Goal: Information Seeking & Learning: Learn about a topic

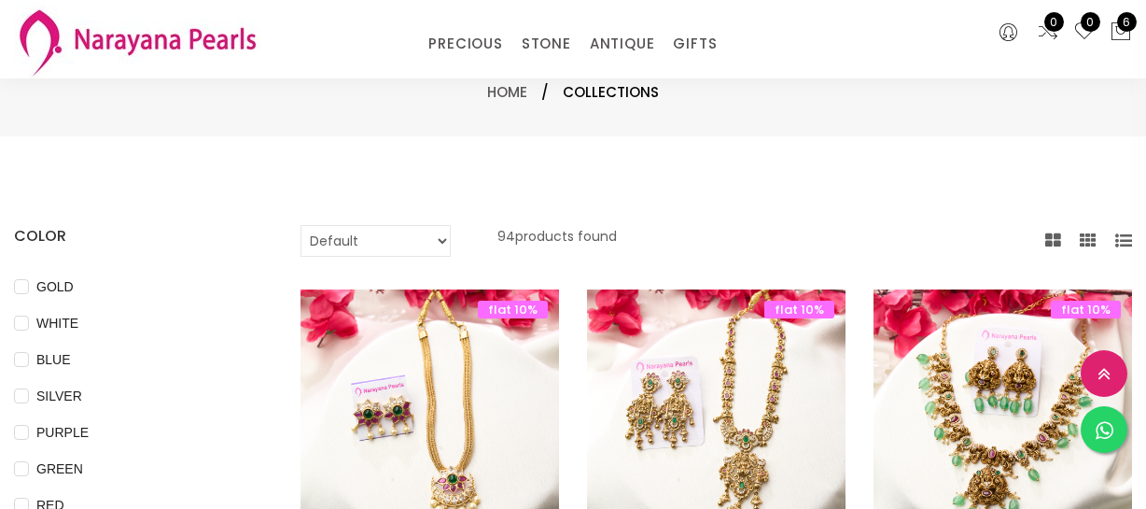
select select "INR"
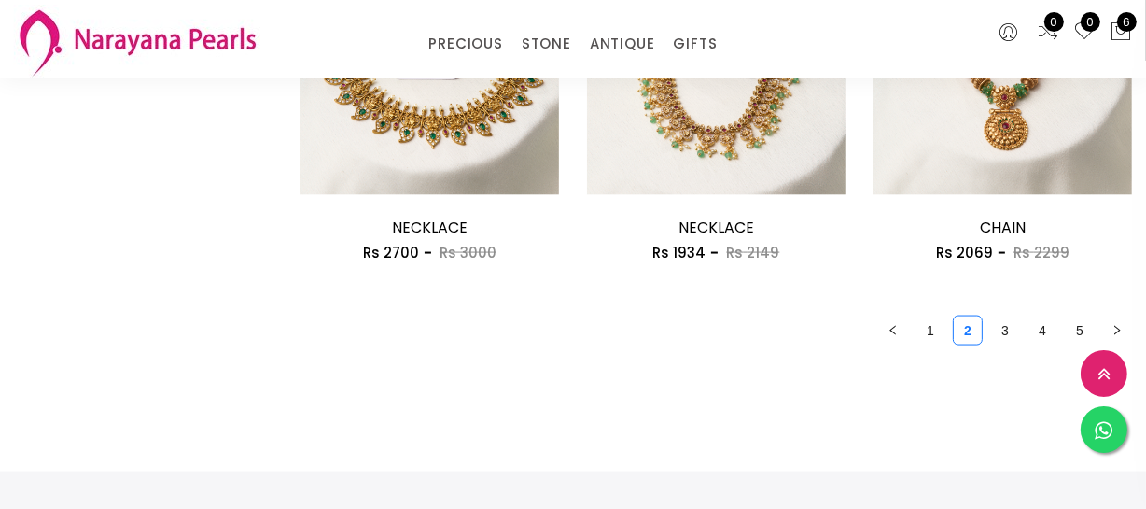
scroll to position [2631, 0]
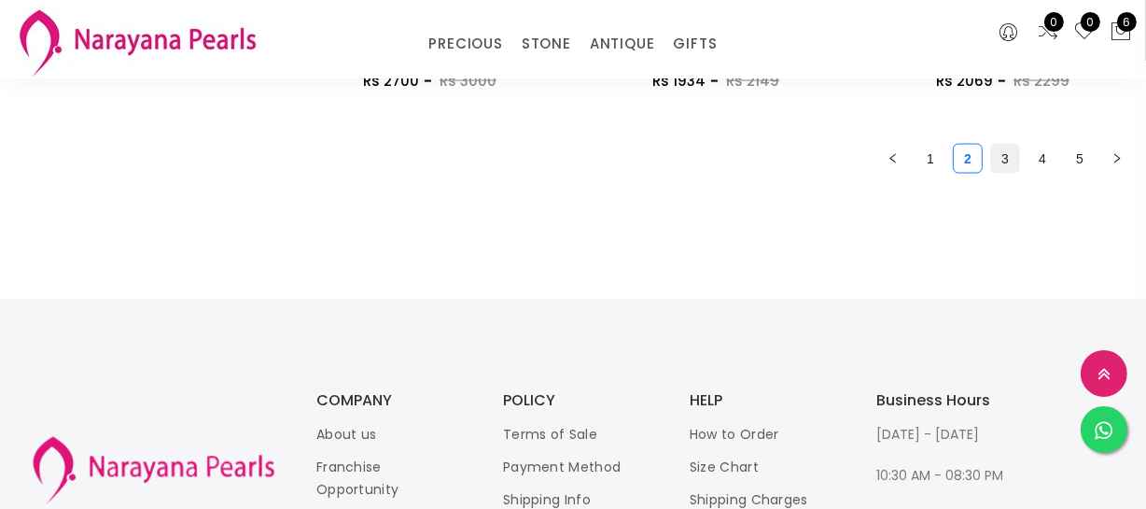
click at [1010, 159] on link "3" at bounding box center [1005, 159] width 28 height 28
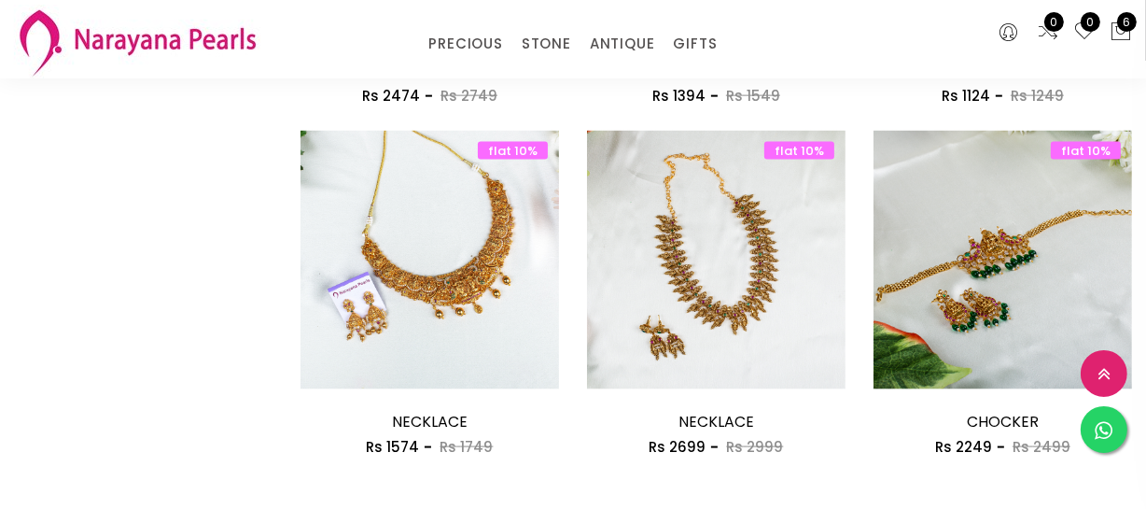
scroll to position [2461, 0]
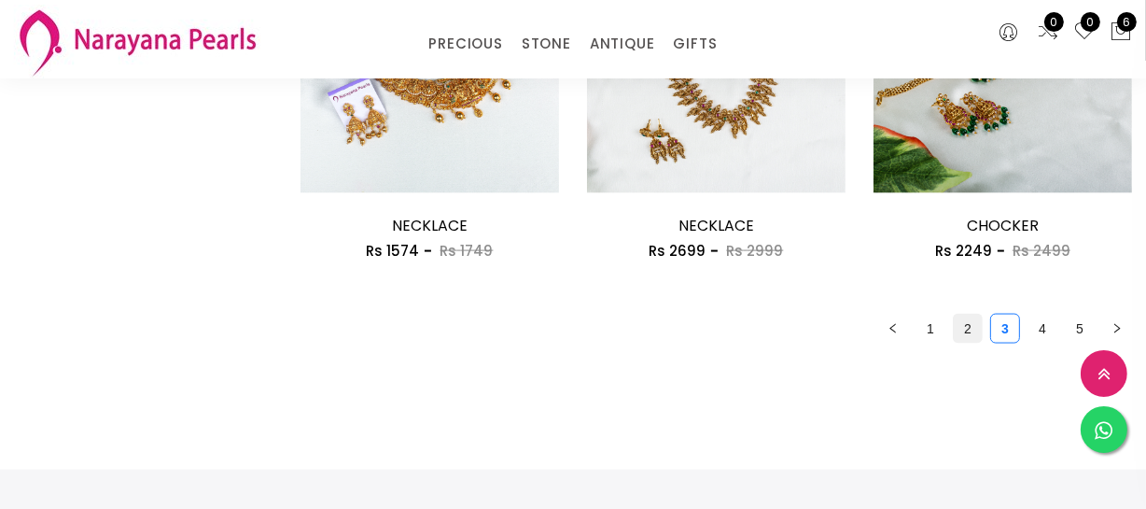
click at [967, 337] on link "2" at bounding box center [968, 329] width 28 height 28
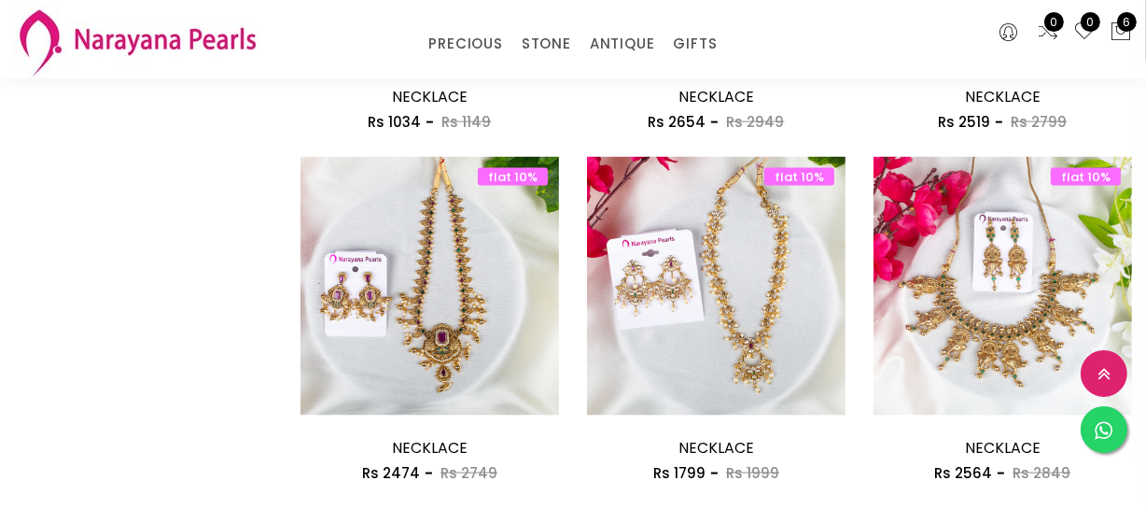
scroll to position [2461, 0]
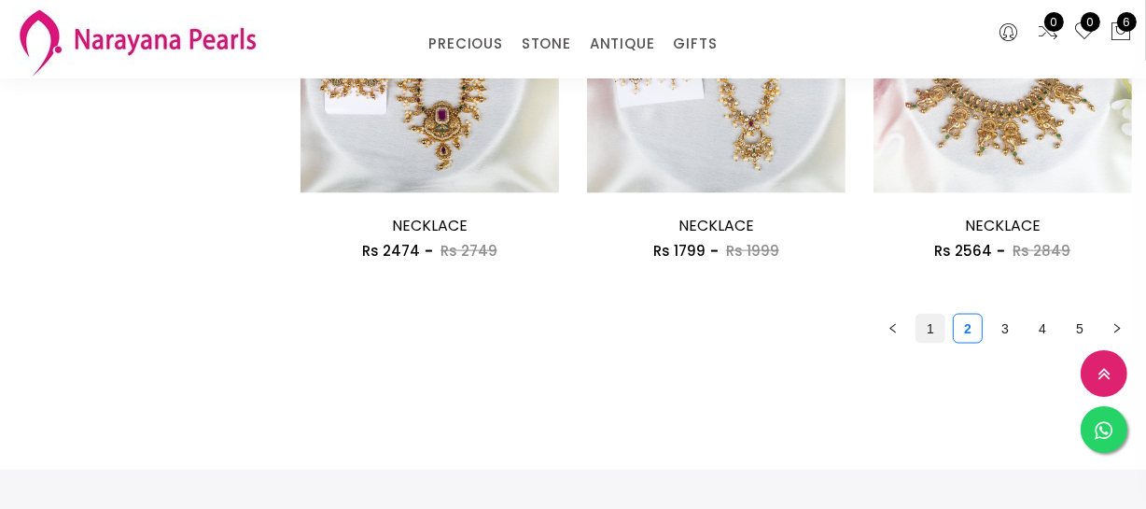
click at [923, 328] on link "1" at bounding box center [931, 329] width 28 height 28
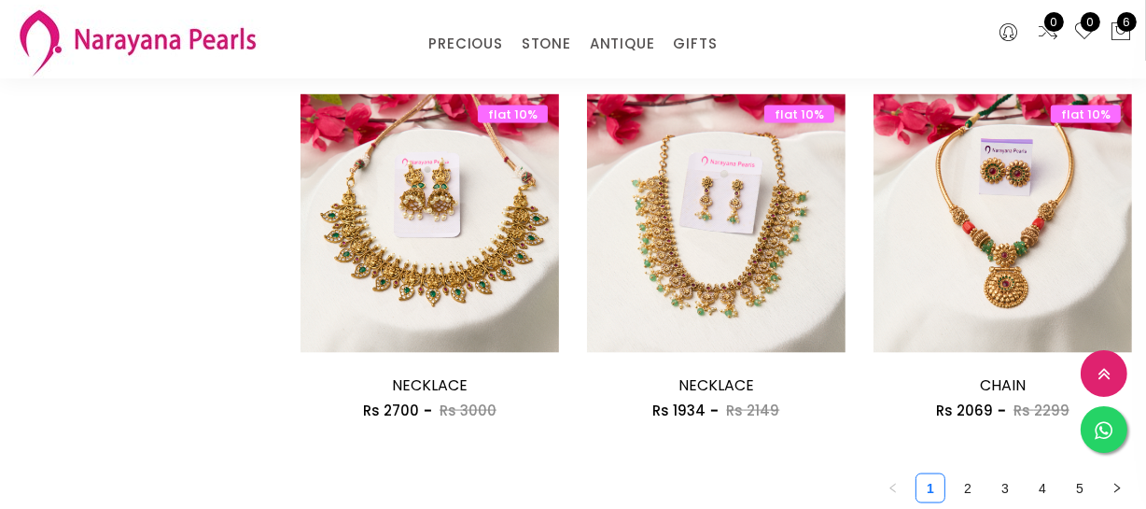
scroll to position [2631, 0]
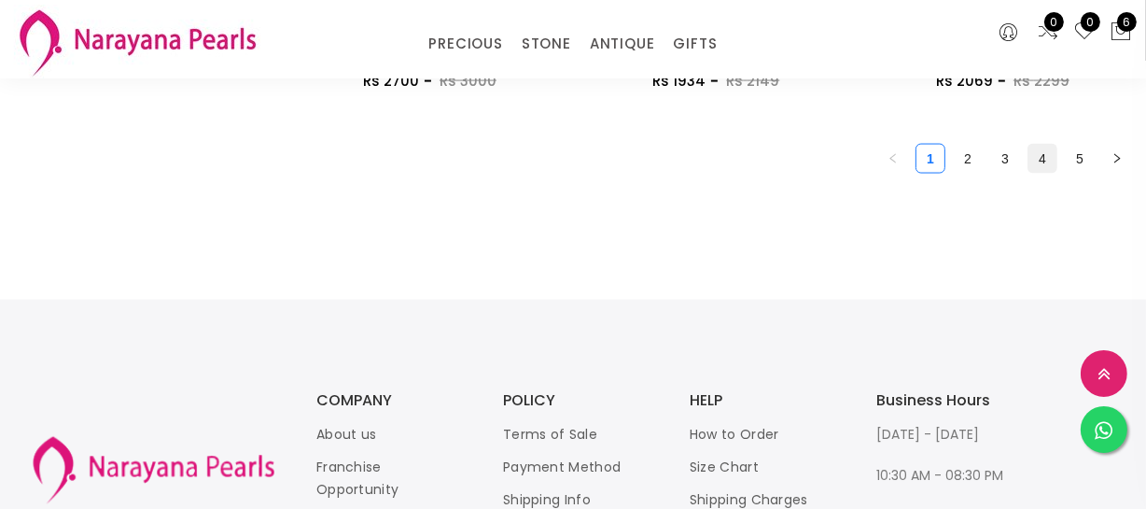
click at [1046, 151] on link "4" at bounding box center [1043, 159] width 28 height 28
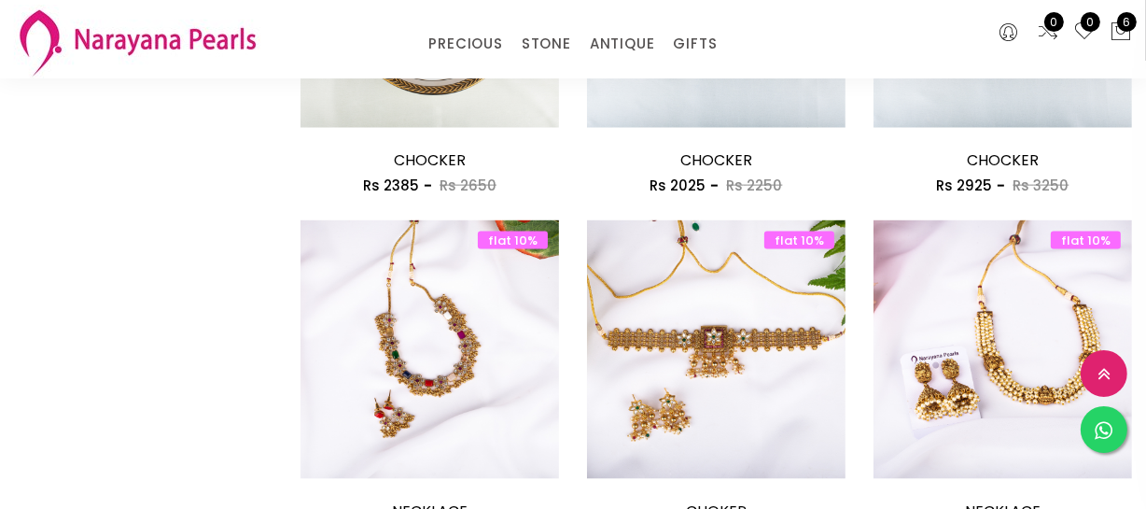
scroll to position [2376, 0]
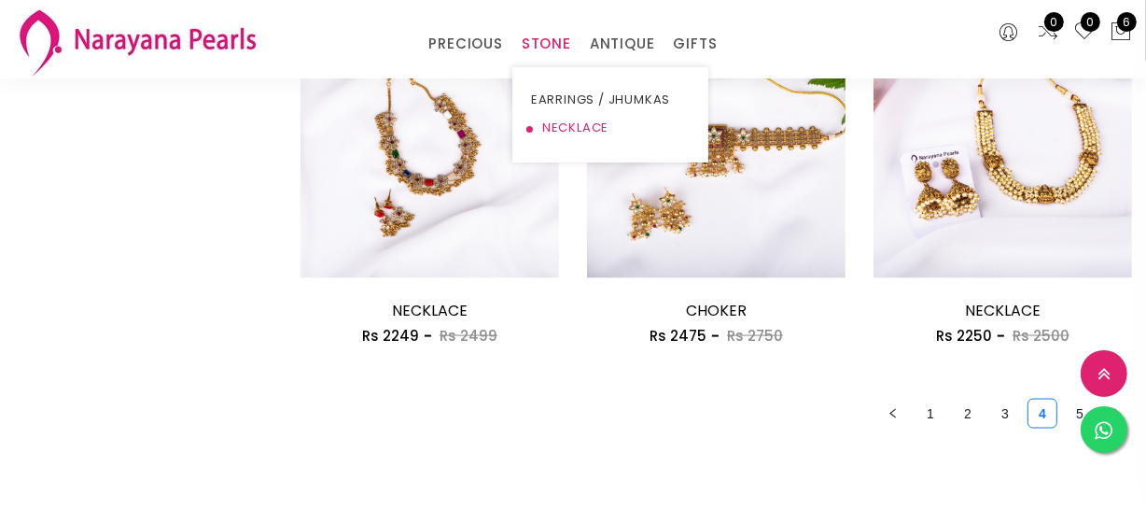
click at [569, 127] on link "NECKLACE" at bounding box center [610, 128] width 159 height 28
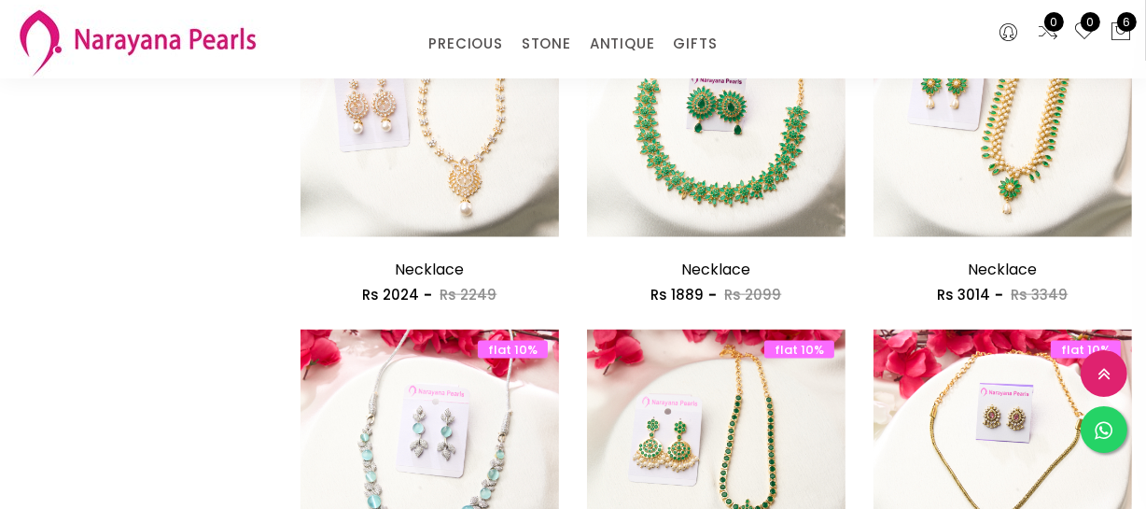
scroll to position [2218, 0]
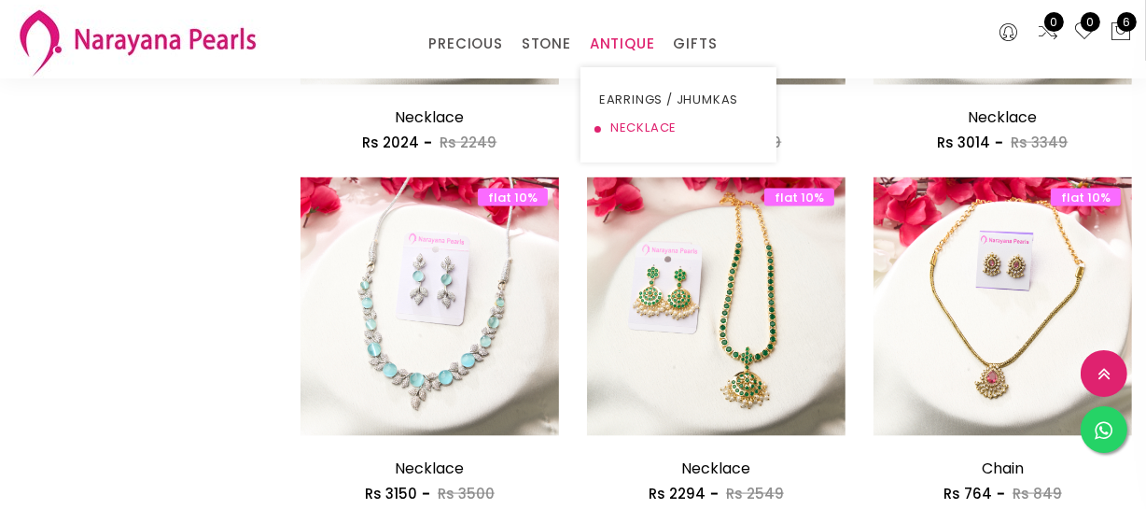
click at [632, 126] on link "NECKLACE" at bounding box center [678, 128] width 159 height 28
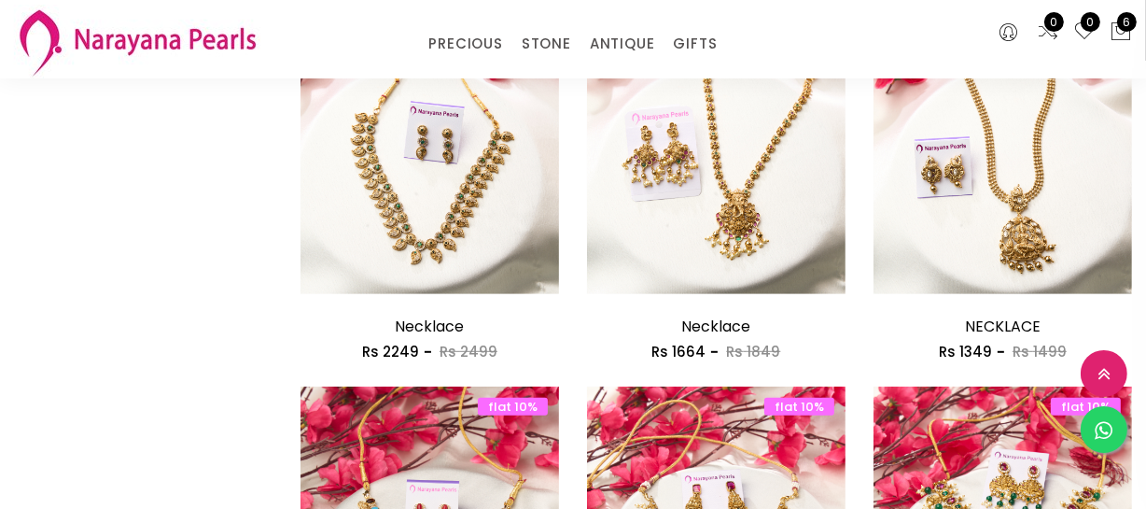
scroll to position [926, 0]
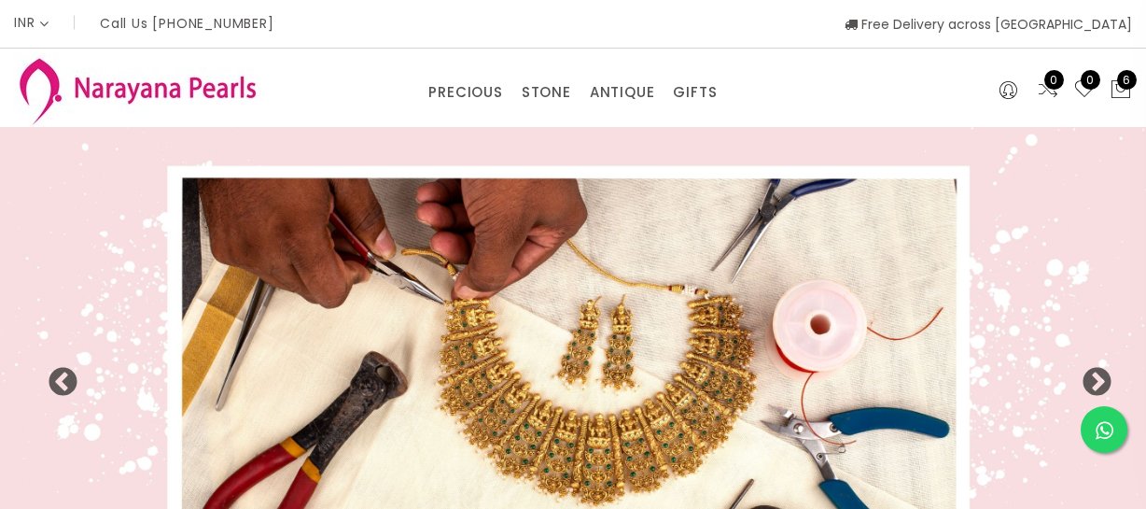
select select "INR"
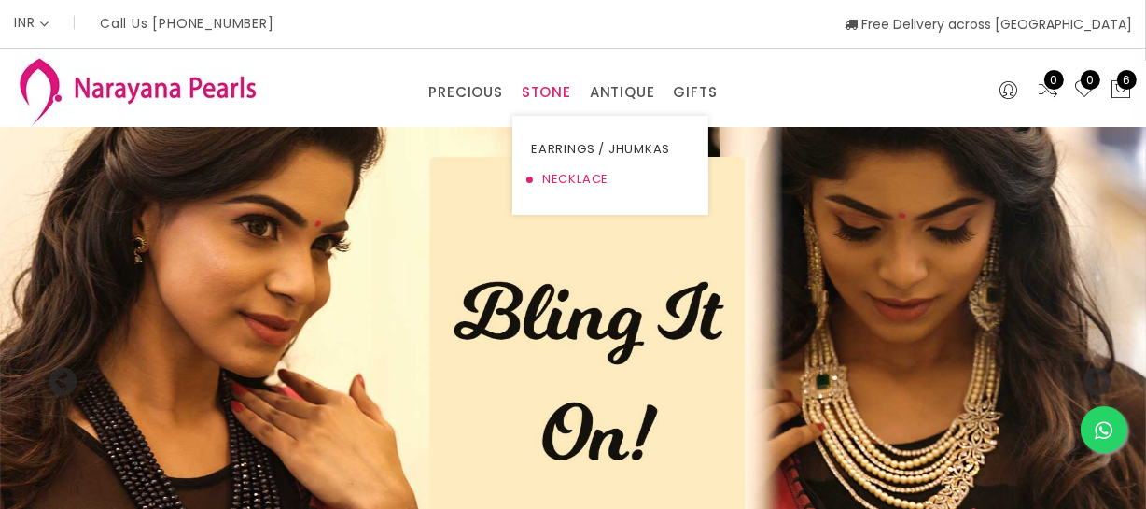
click at [563, 168] on link "NECKLACE" at bounding box center [610, 179] width 159 height 30
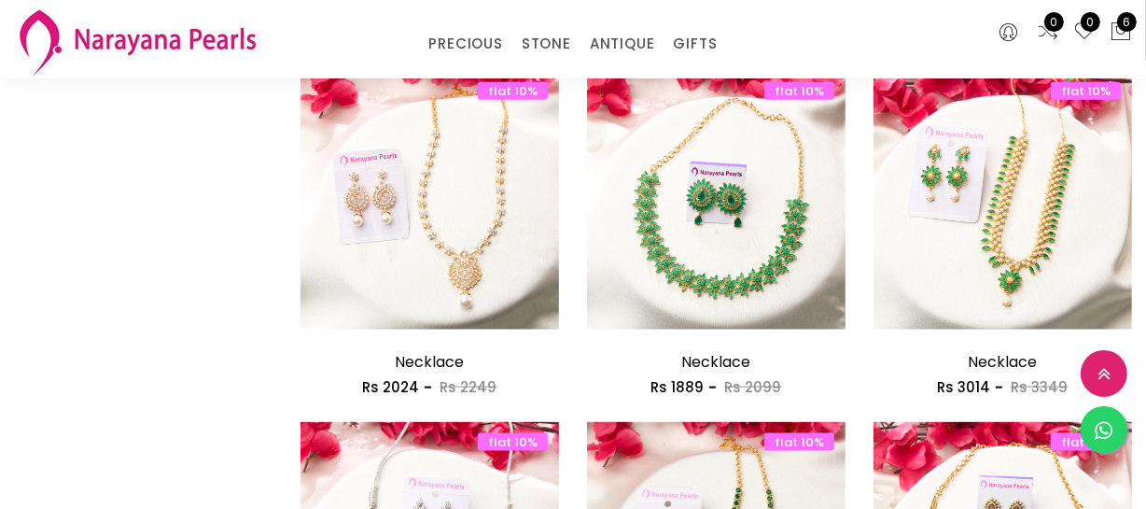
scroll to position [2291, 0]
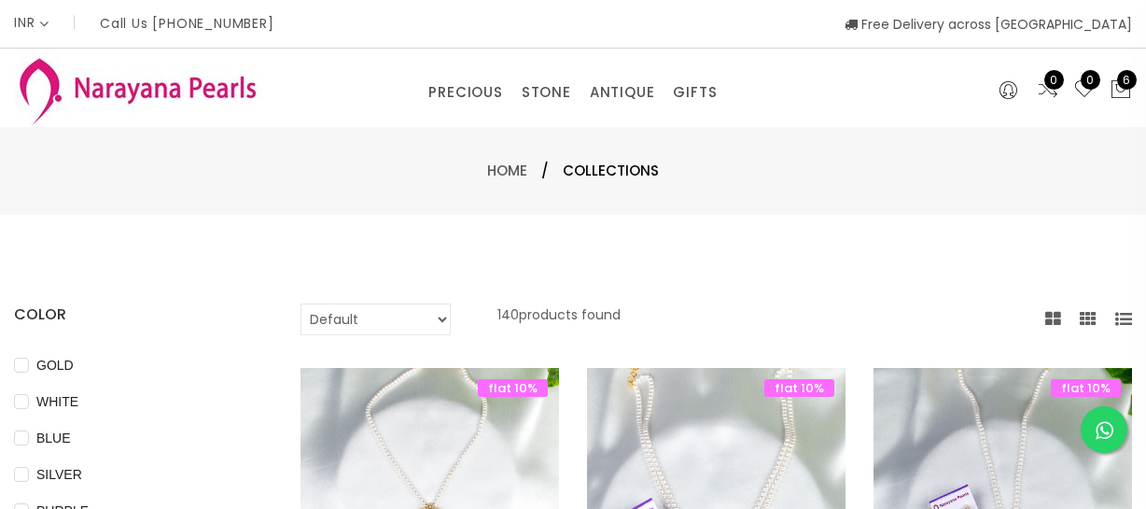
select select "INR"
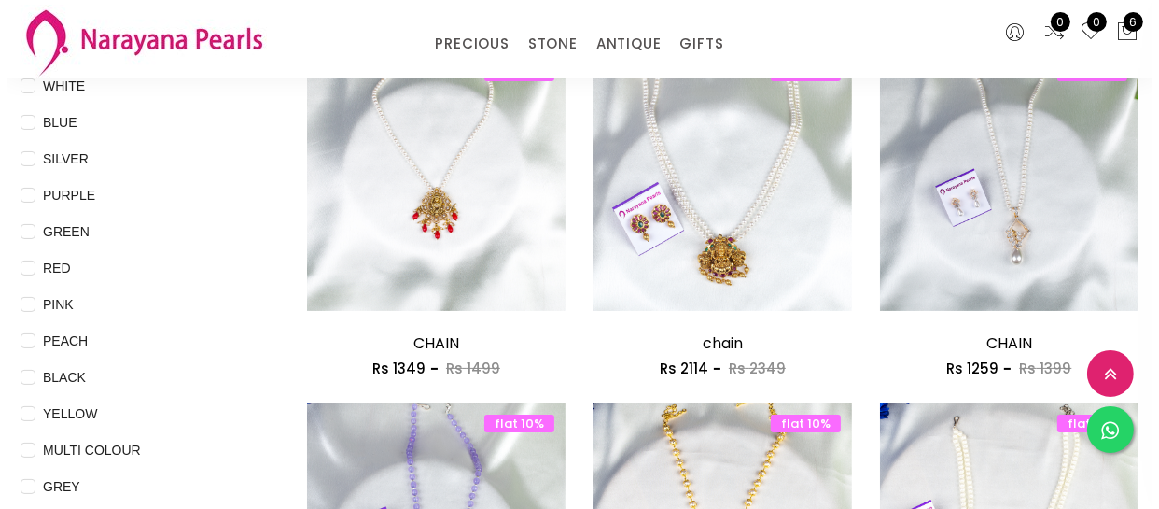
scroll to position [254, 0]
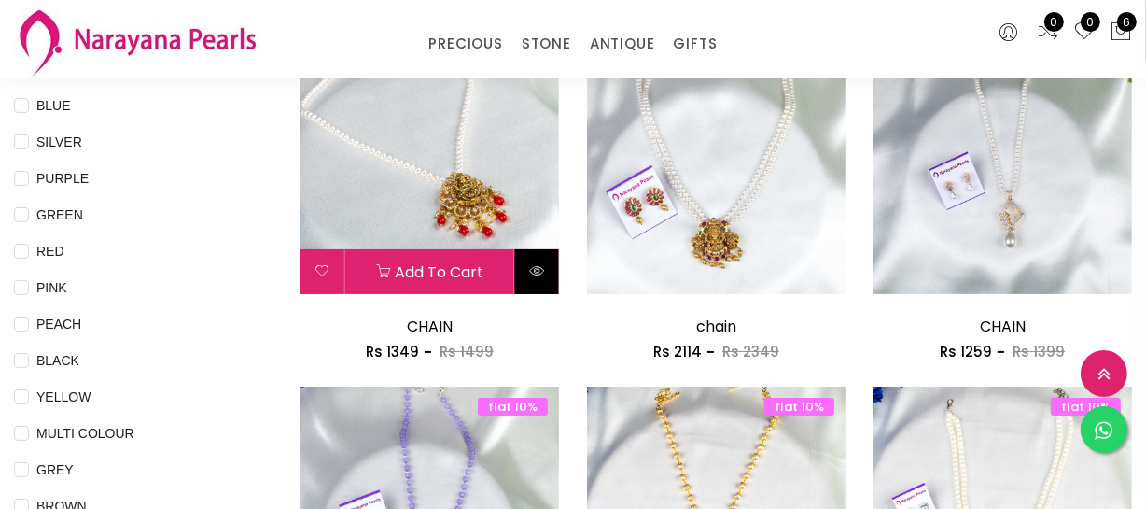
click at [535, 274] on icon at bounding box center [536, 270] width 15 height 15
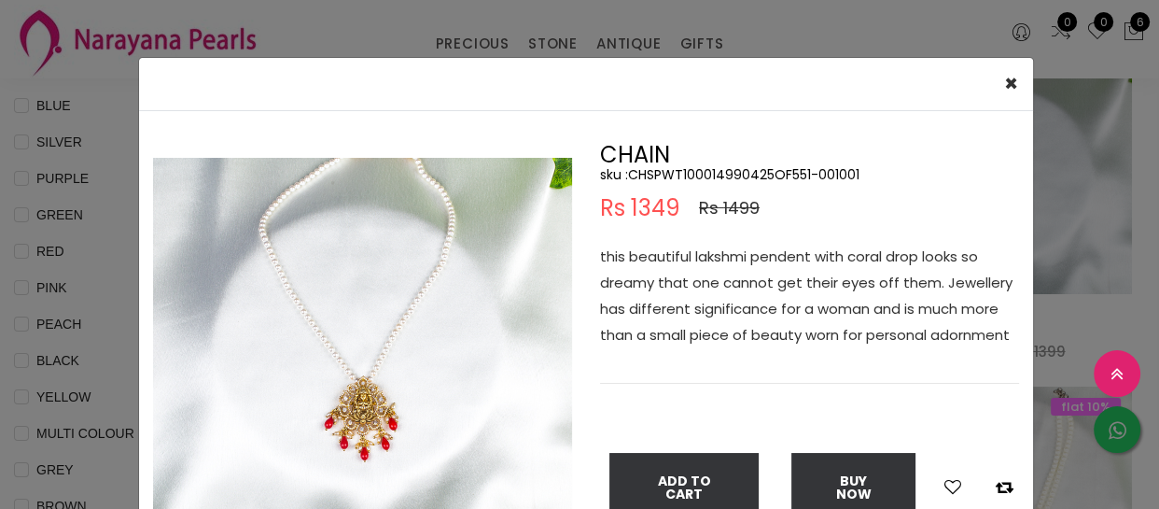
click at [399, 416] on img at bounding box center [362, 367] width 419 height 419
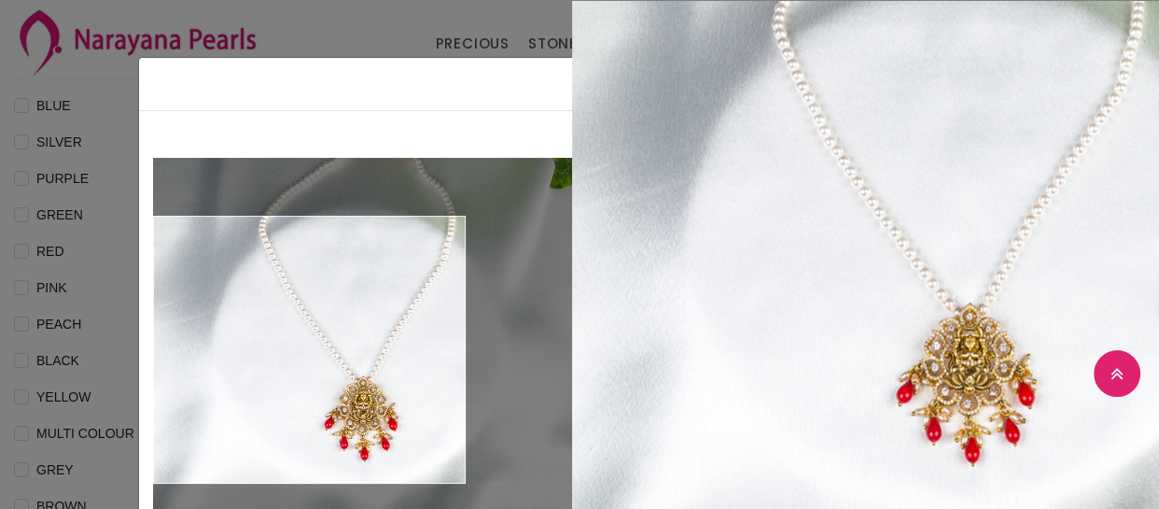
click at [91, 335] on div "× Close Double (click / press) on the image to zoom (in / out). CHAIN sku : CHS…" at bounding box center [579, 254] width 1159 height 509
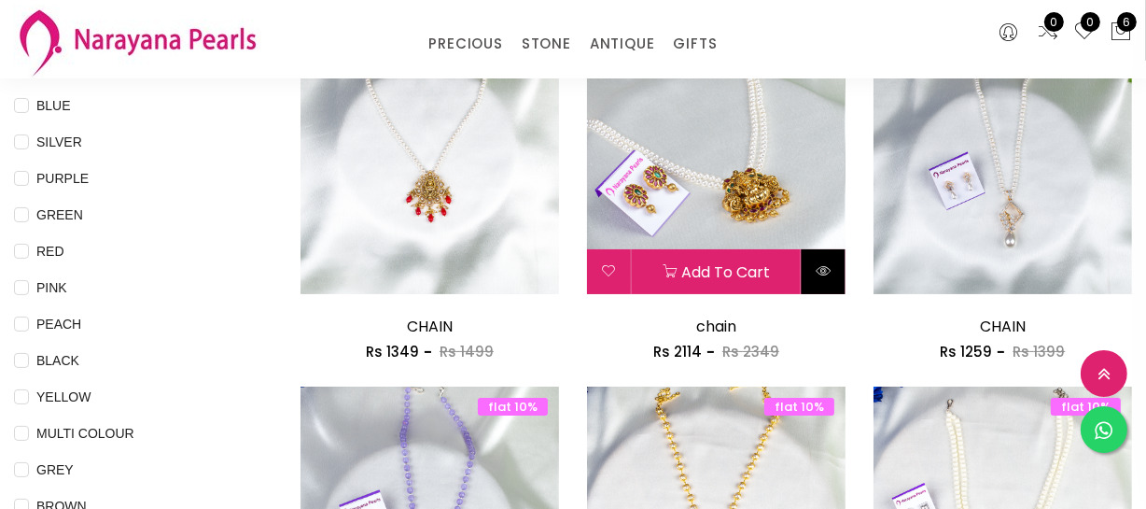
click at [834, 279] on button at bounding box center [824, 271] width 44 height 45
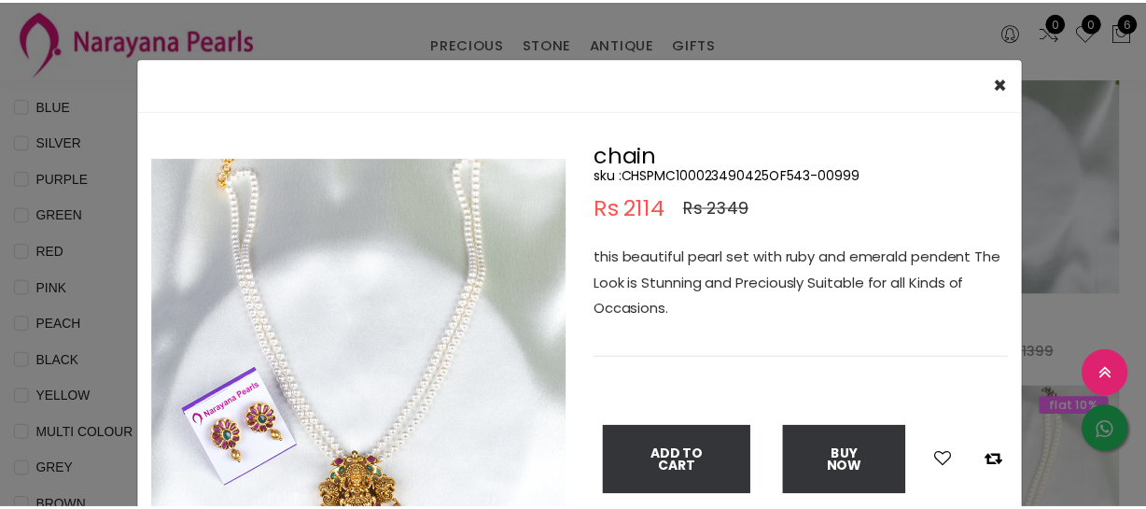
scroll to position [169, 0]
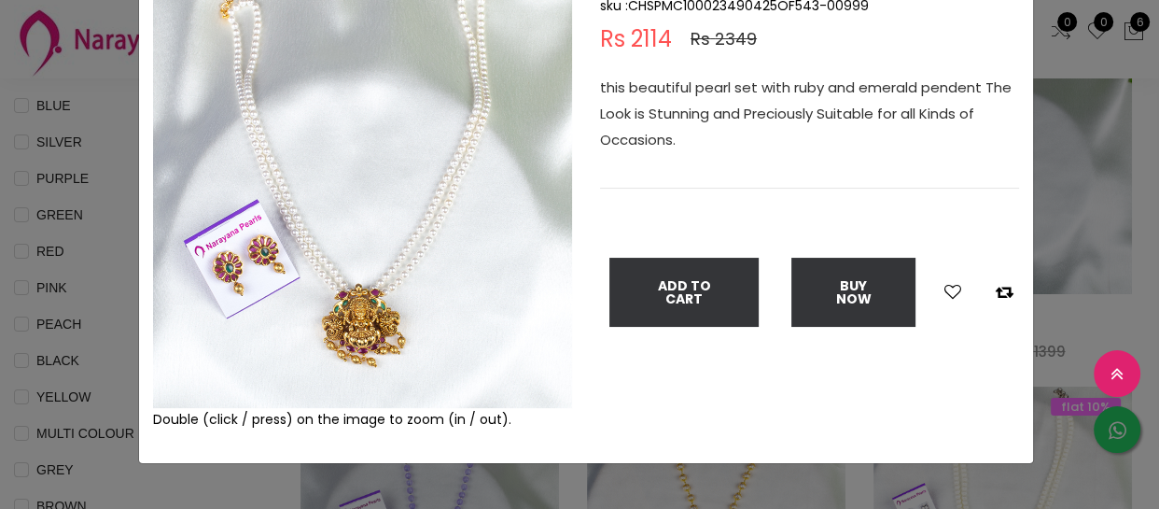
click at [354, 331] on img at bounding box center [362, 198] width 419 height 419
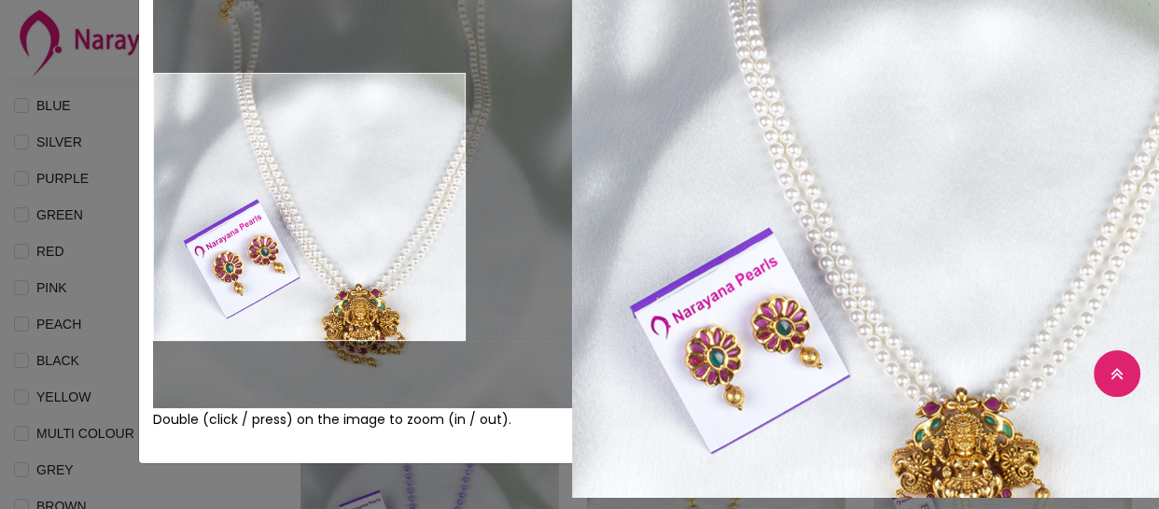
click at [128, 217] on div "× Close Double (click / press) on the image to zoom (in / out). chain sku : CHS…" at bounding box center [579, 254] width 1159 height 509
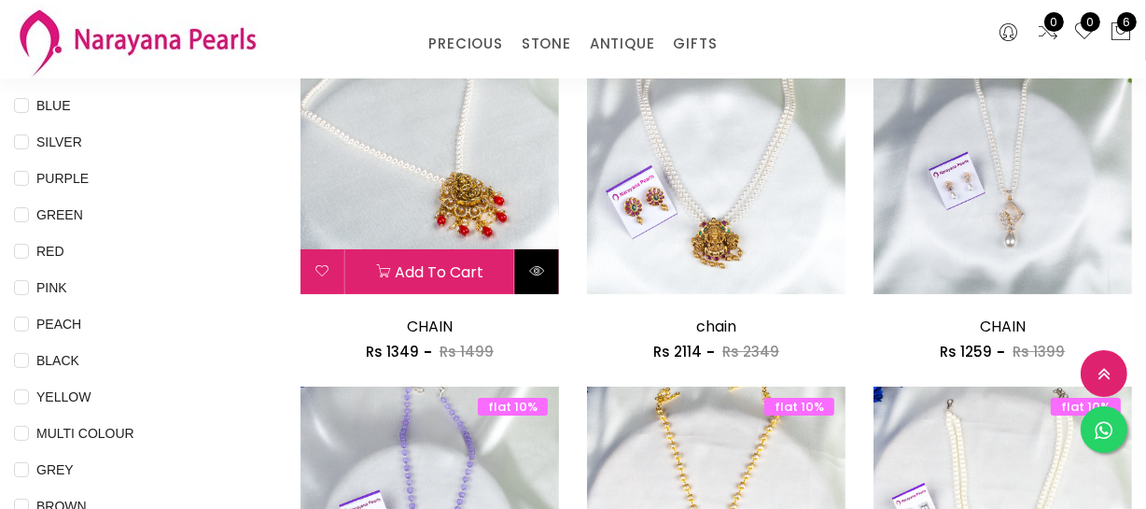
click at [543, 278] on button at bounding box center [537, 271] width 44 height 45
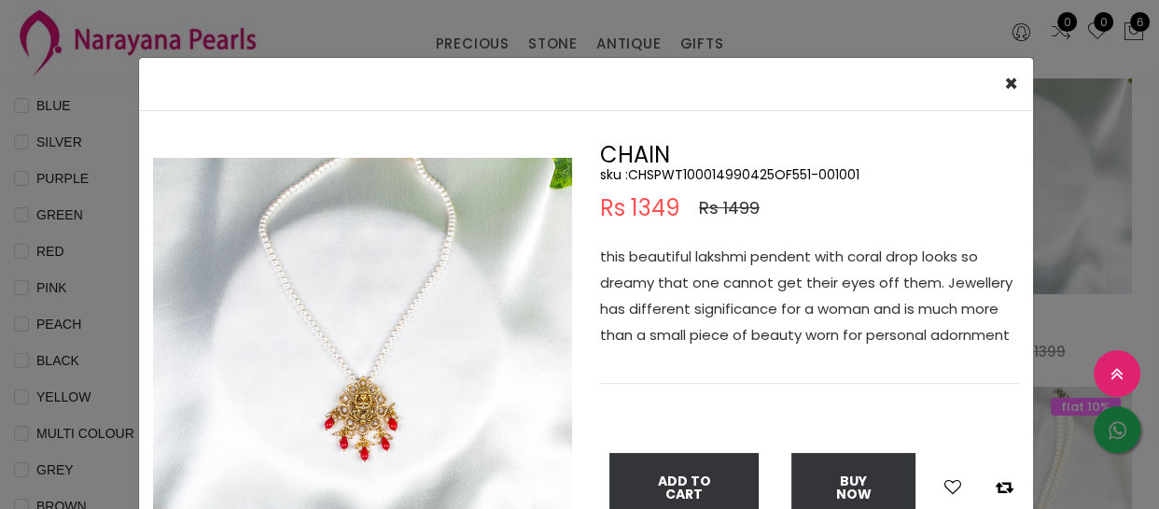
click at [66, 340] on div "× Close Double (click / press) on the image to zoom (in / out). CHAIN sku : CHS…" at bounding box center [579, 254] width 1159 height 509
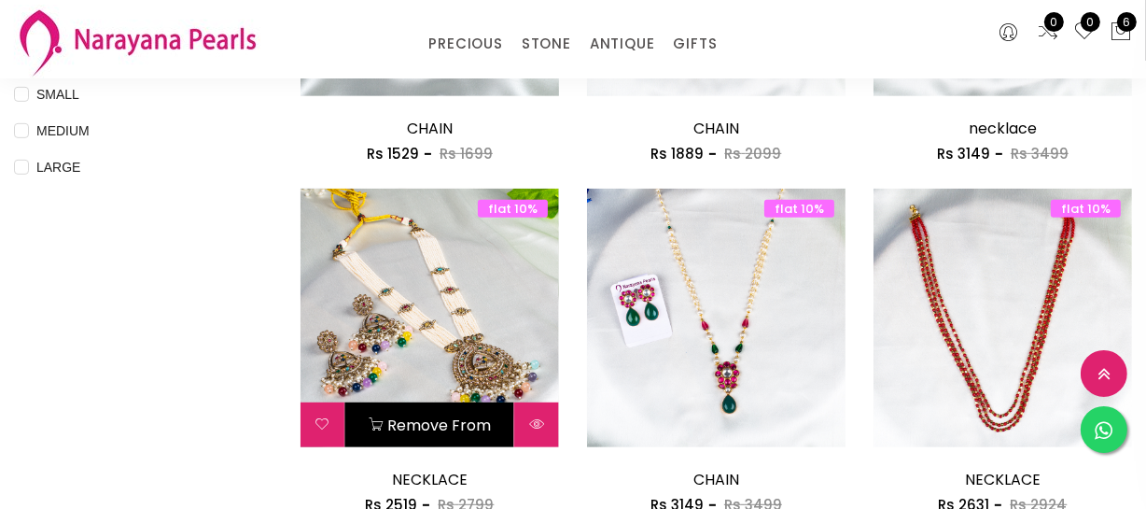
scroll to position [934, 0]
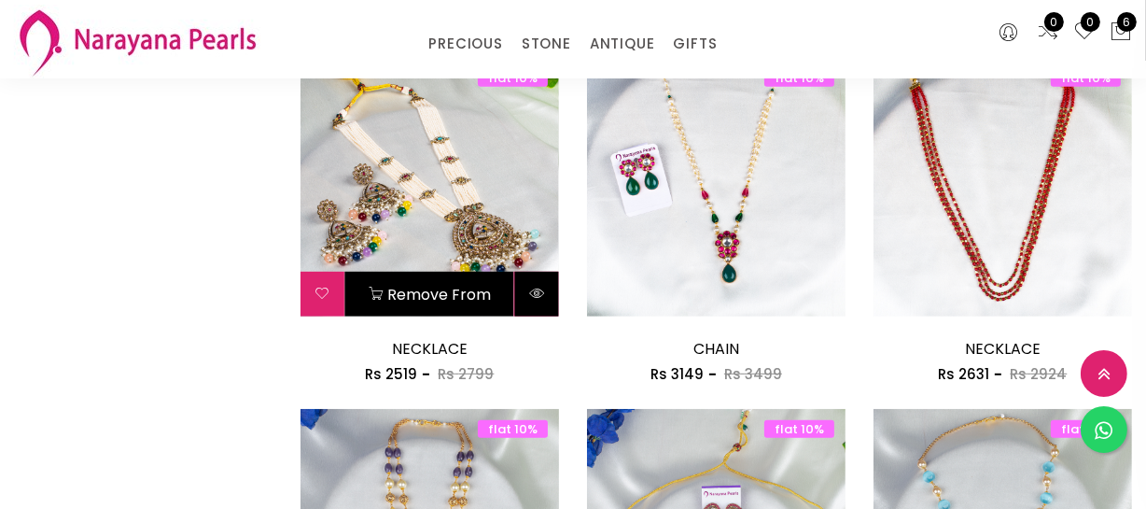
click at [529, 272] on button at bounding box center [537, 294] width 44 height 45
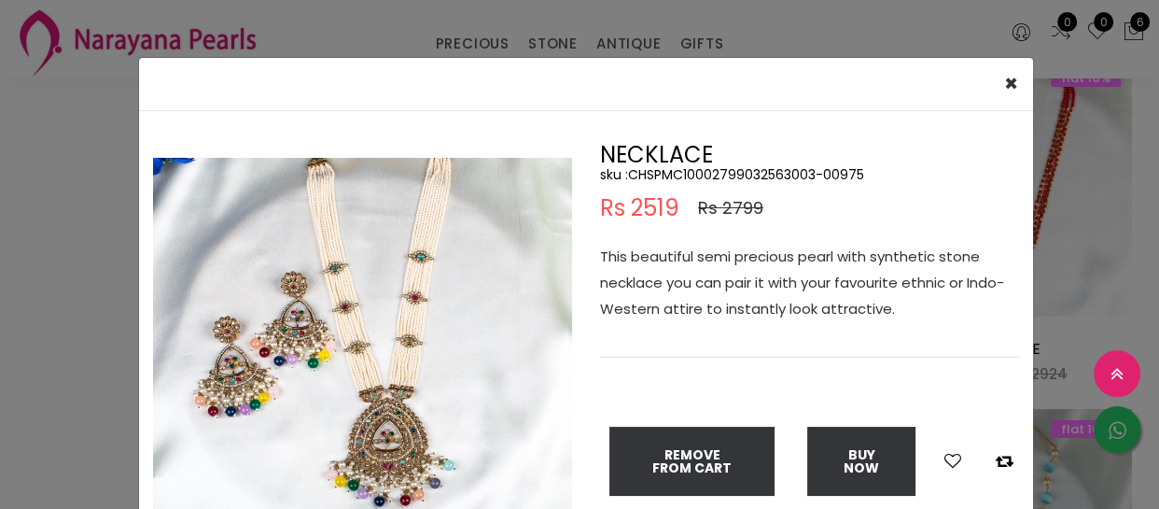
click at [339, 354] on img at bounding box center [362, 367] width 419 height 419
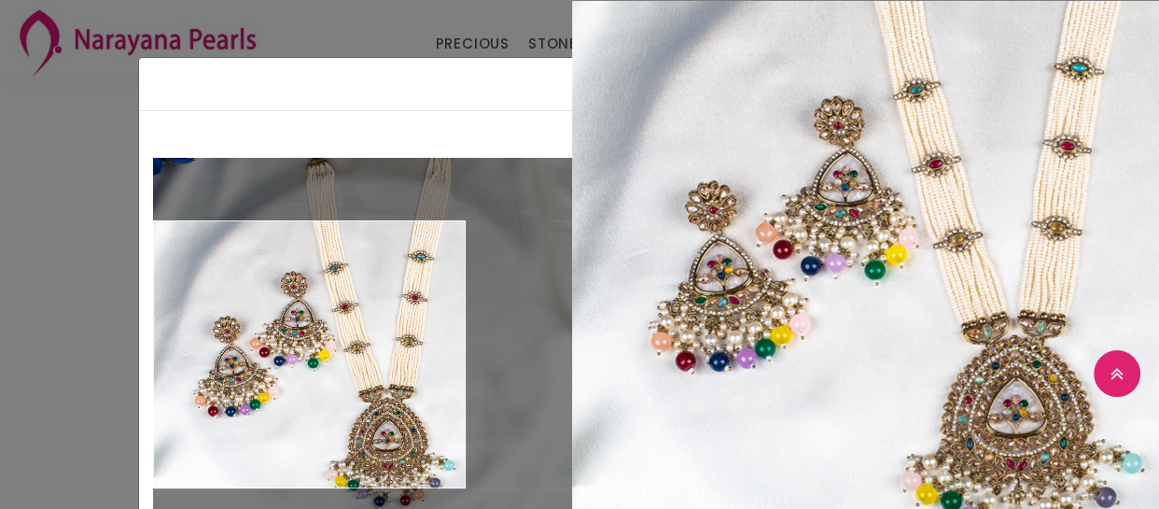
click at [84, 334] on div "× Close Double (click / press) on the image to zoom (in / out). NECKLACE sku : …" at bounding box center [579, 254] width 1159 height 509
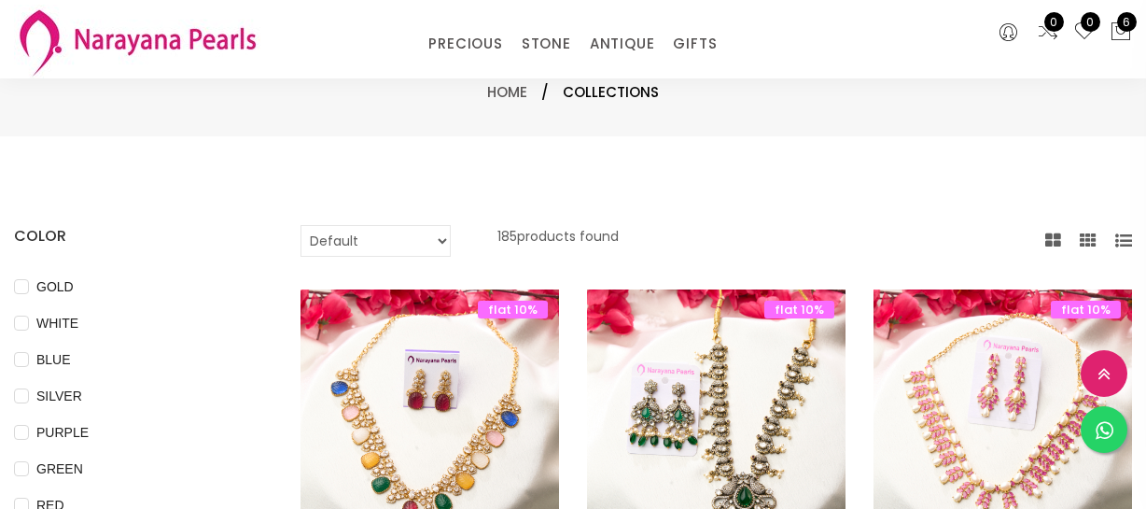
select select "INR"
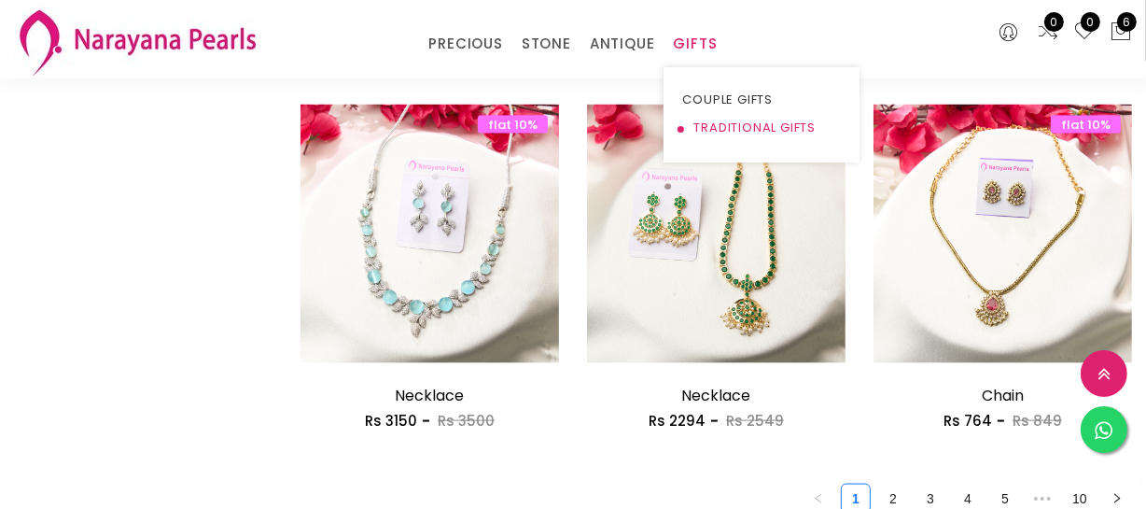
click at [728, 118] on link "TRADITIONAL GIFTS" at bounding box center [761, 128] width 159 height 28
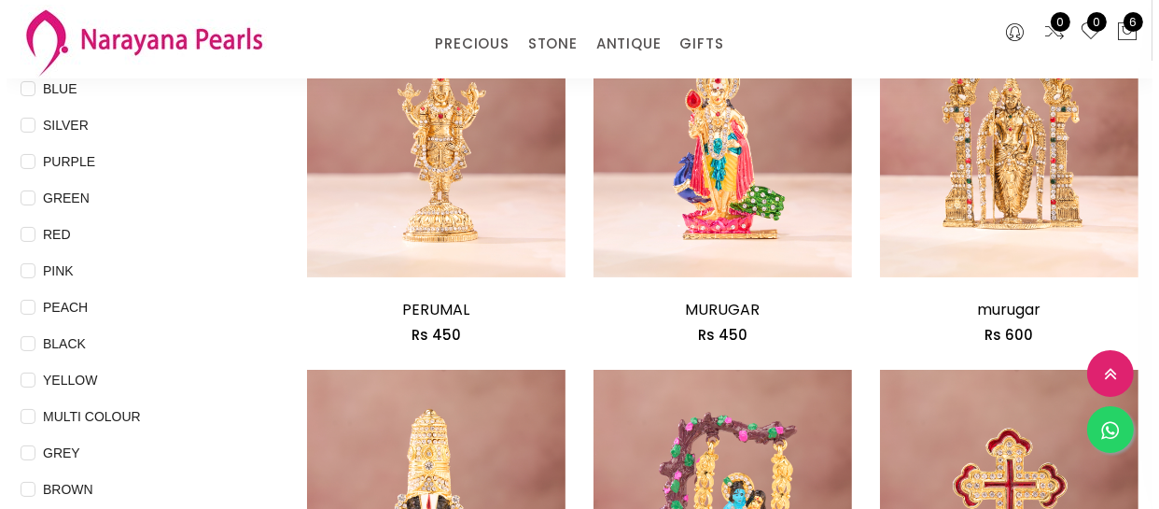
scroll to position [339, 0]
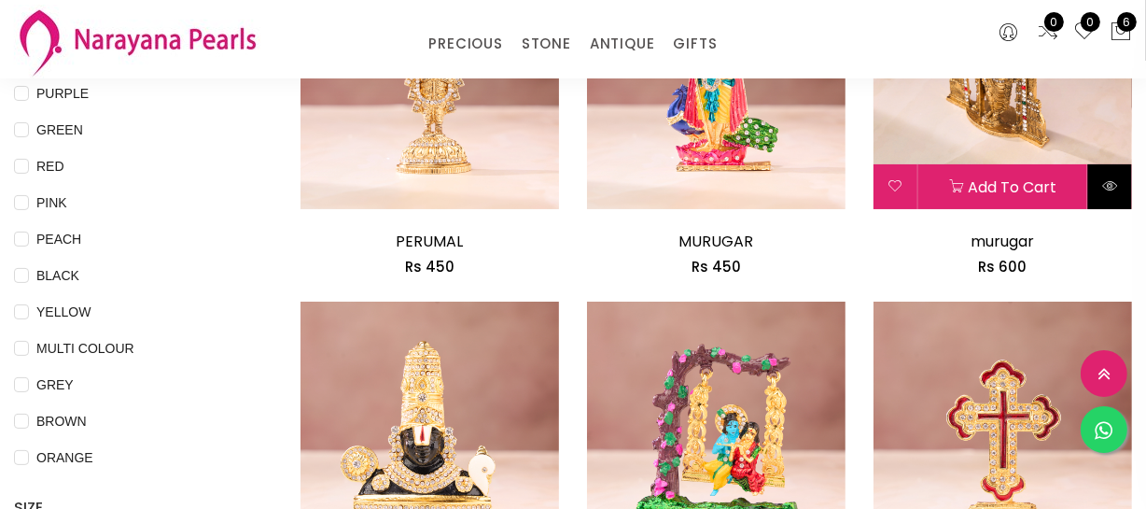
click at [1120, 190] on button at bounding box center [1111, 186] width 44 height 45
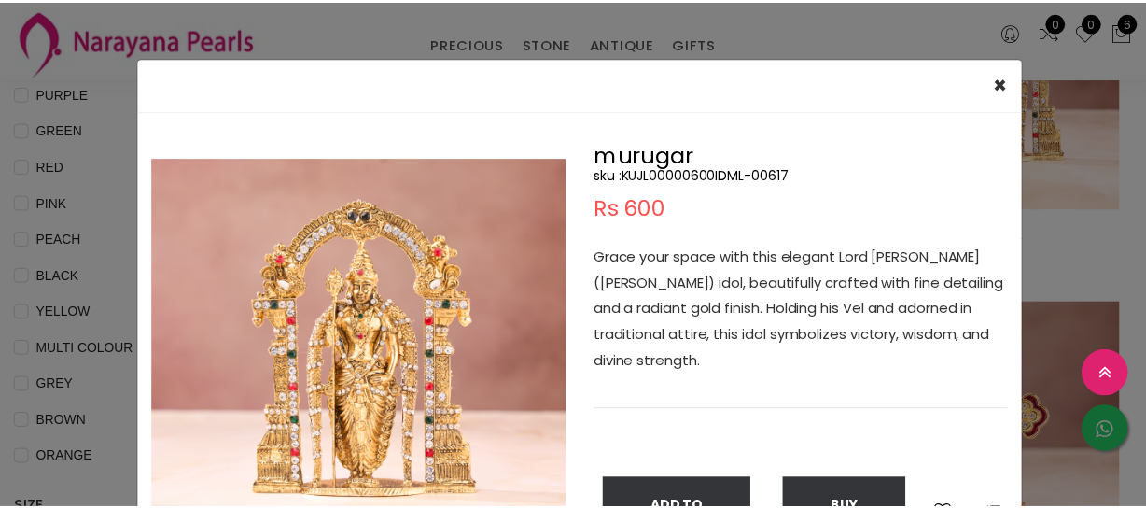
scroll to position [84, 0]
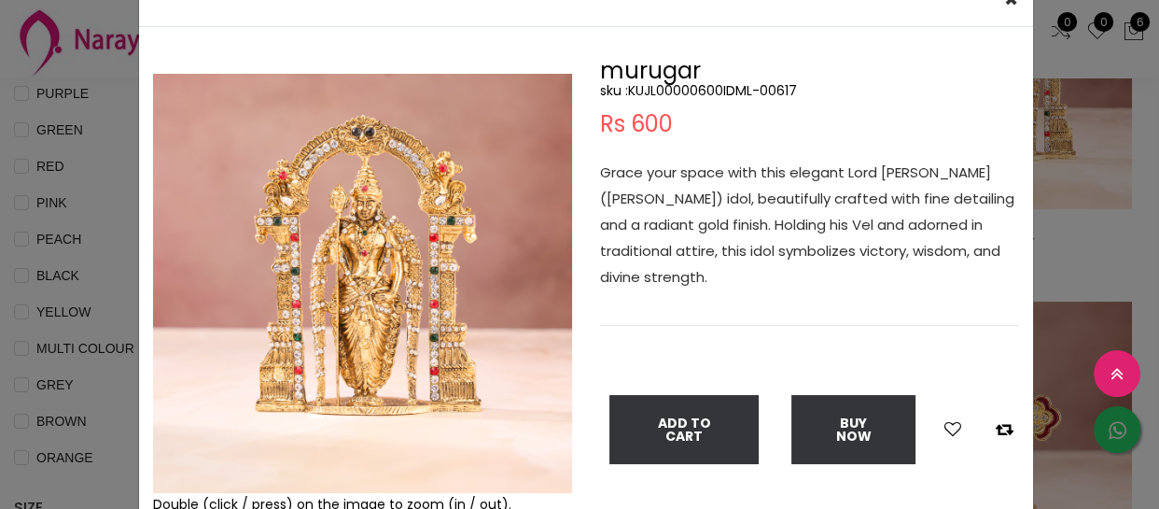
click at [383, 254] on img at bounding box center [362, 283] width 419 height 419
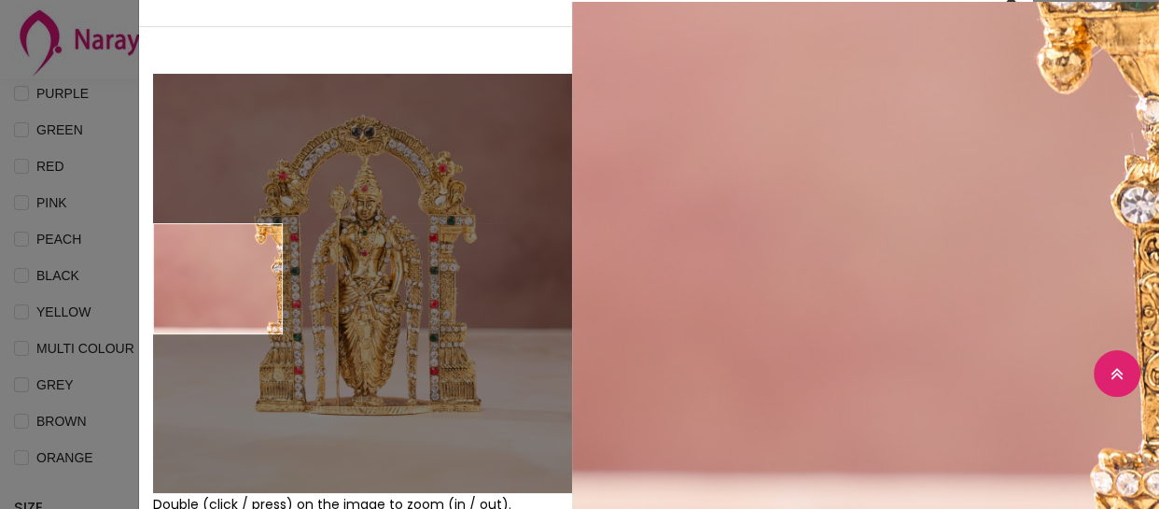
click at [130, 280] on div "× Close Double (click / press) on the image to zoom (in / out). murugar sku : K…" at bounding box center [579, 254] width 1159 height 509
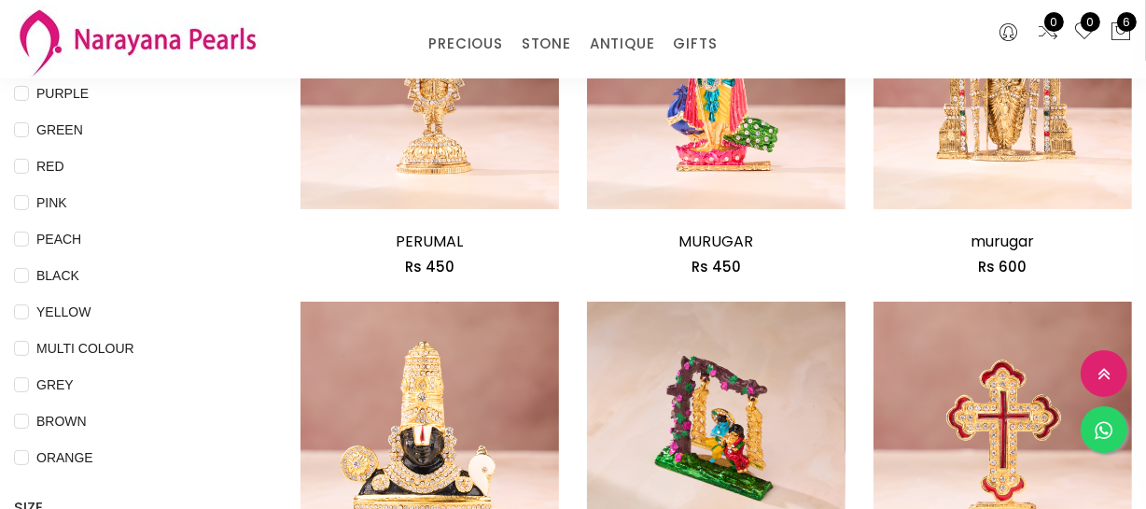
scroll to position [509, 0]
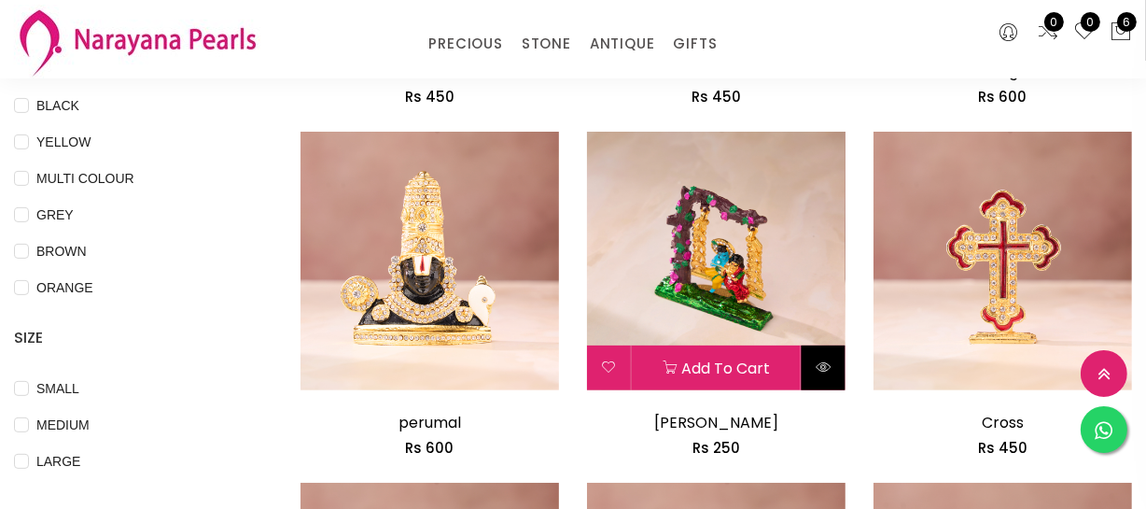
click at [814, 355] on button at bounding box center [824, 367] width 44 height 45
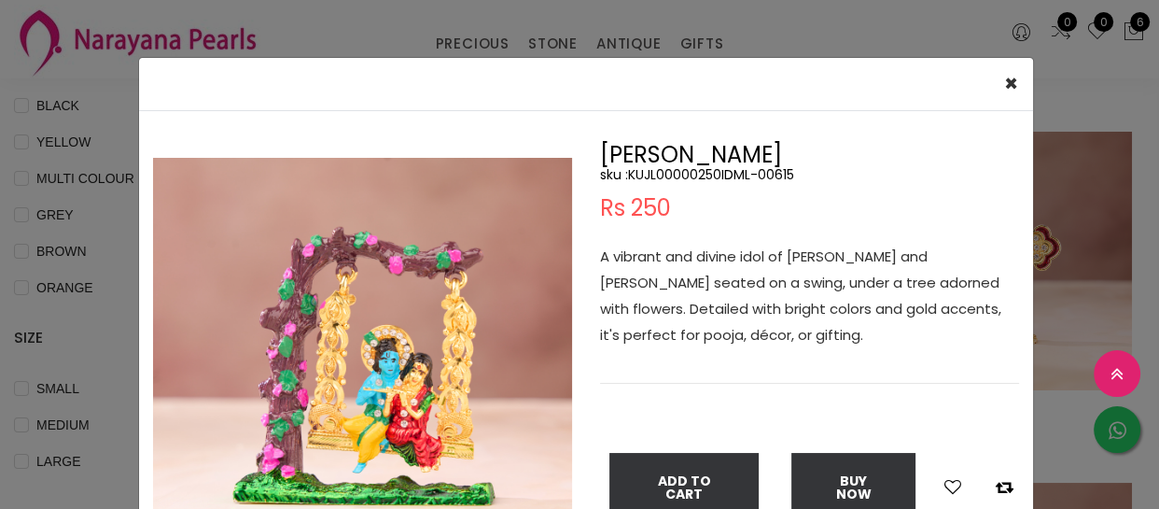
click at [280, 327] on img at bounding box center [362, 367] width 419 height 419
click at [360, 316] on img at bounding box center [362, 367] width 419 height 419
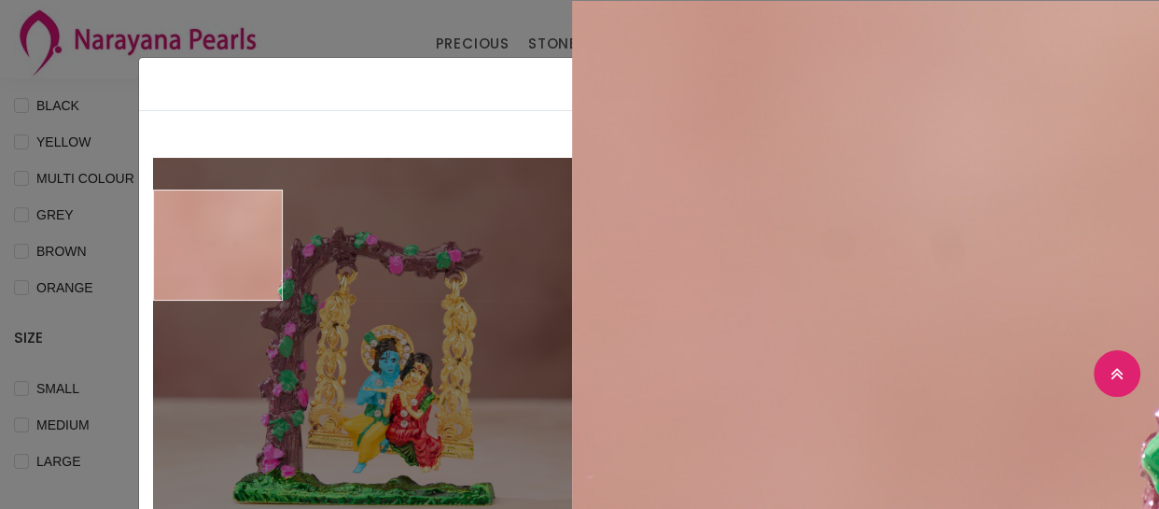
click at [103, 242] on div "× Close Double (click / press) on the image to zoom (in / out). radha krishan s…" at bounding box center [579, 254] width 1159 height 509
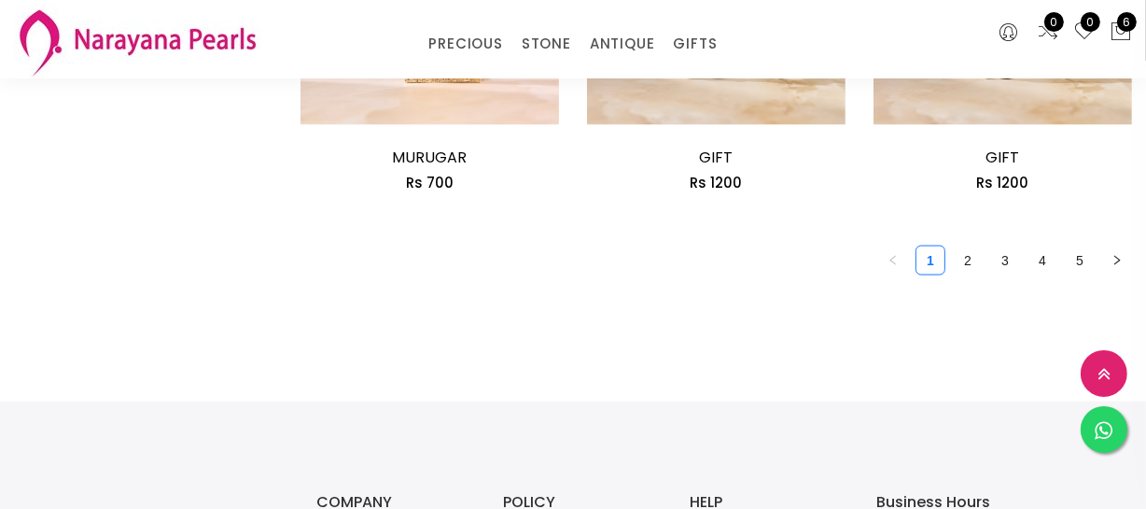
scroll to position [2631, 0]
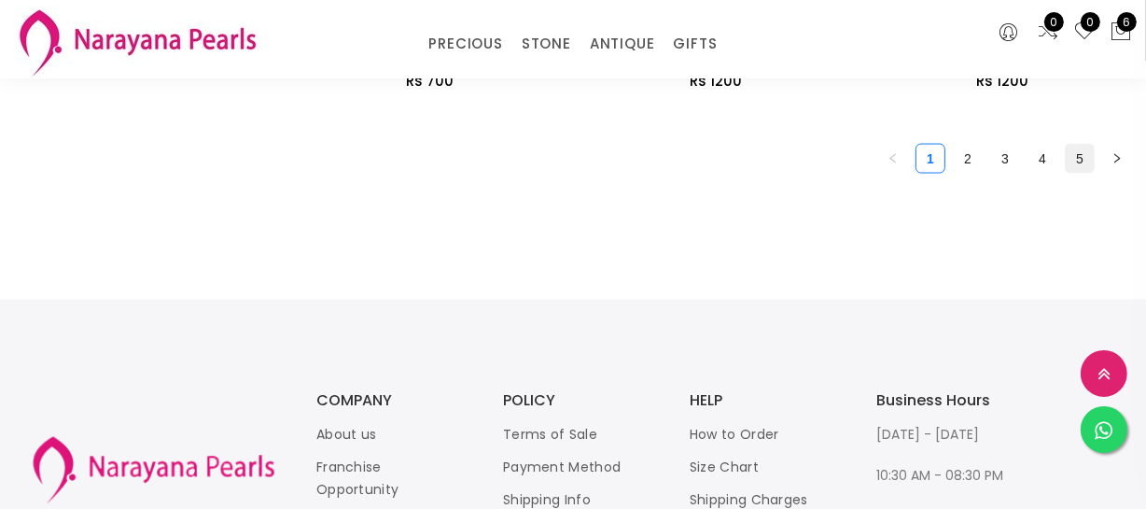
click at [1074, 149] on link "5" at bounding box center [1080, 159] width 28 height 28
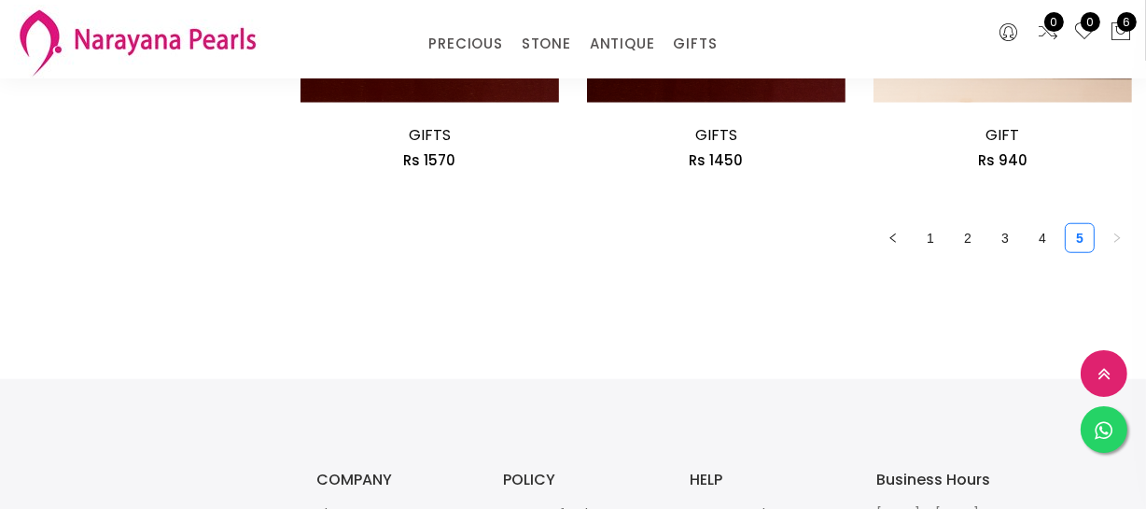
scroll to position [1527, 0]
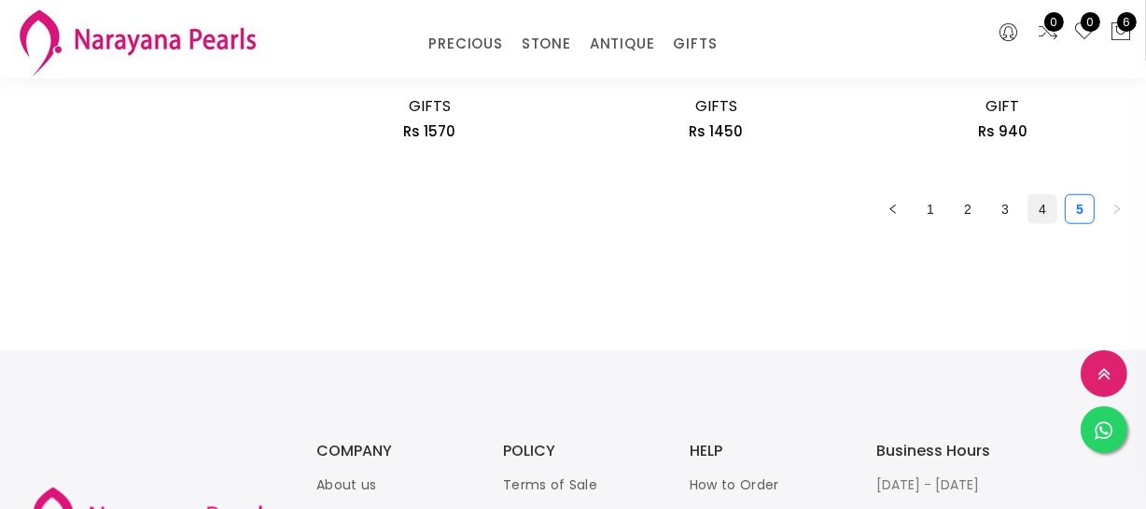
click at [1047, 199] on link "4" at bounding box center [1043, 209] width 28 height 28
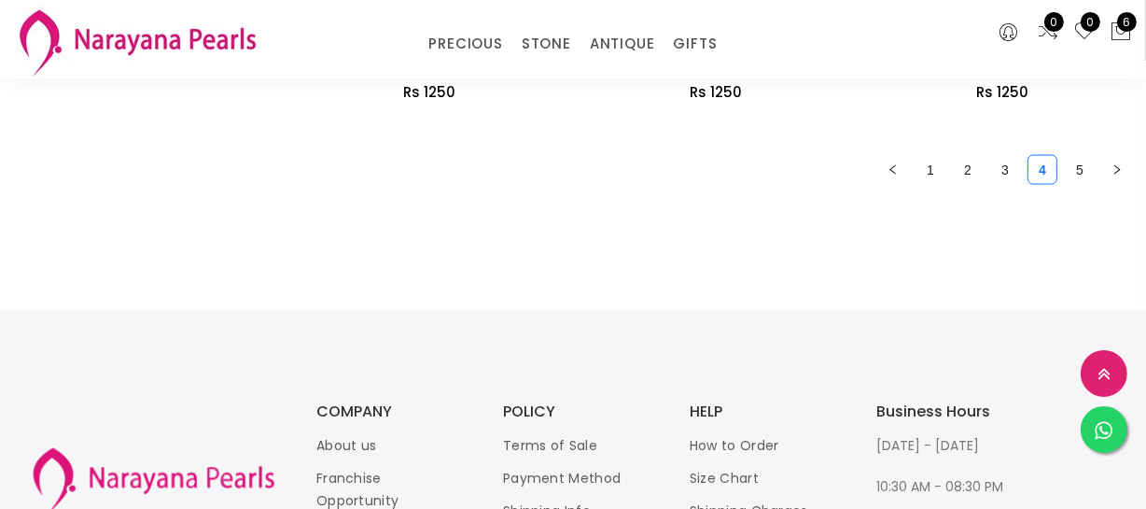
scroll to position [2631, 0]
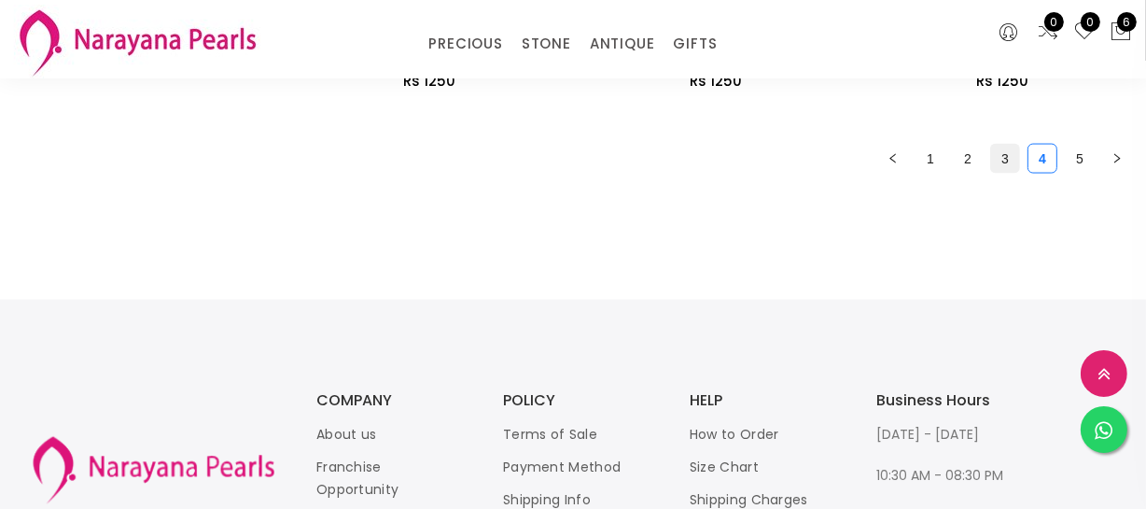
click at [1005, 153] on link "3" at bounding box center [1005, 159] width 28 height 28
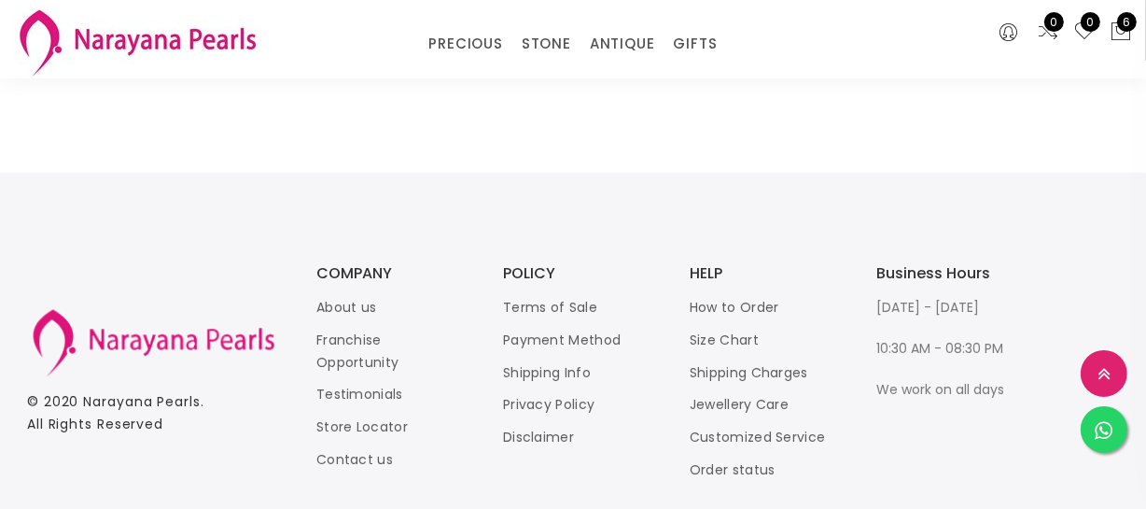
scroll to position [2823, 0]
